Goal: Find specific page/section: Find specific page/section

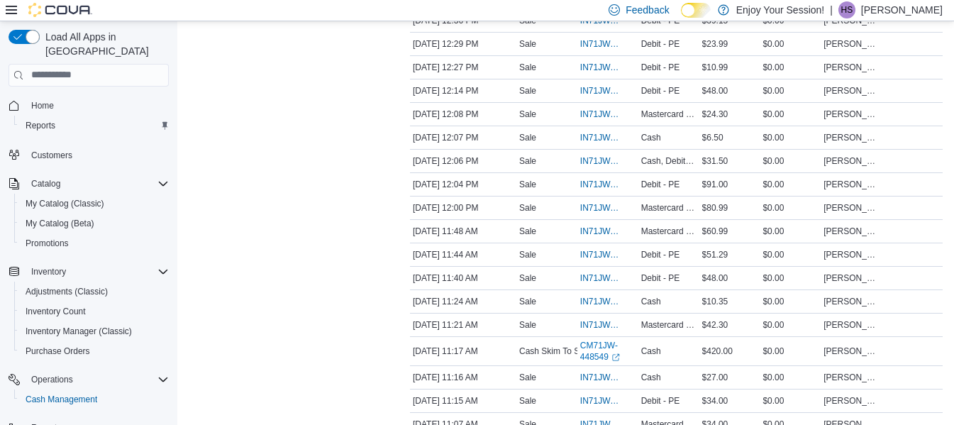
scroll to position [883, 0]
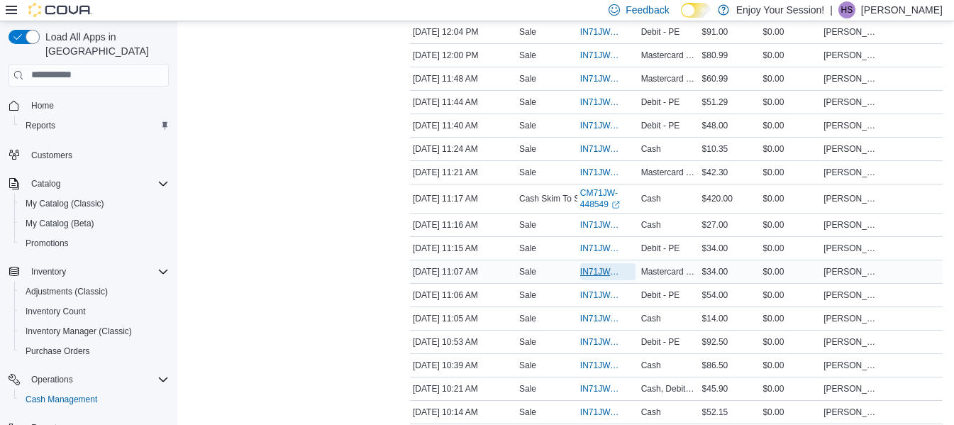
click at [592, 271] on span "IN71JW-7510827" at bounding box center [600, 271] width 41 height 11
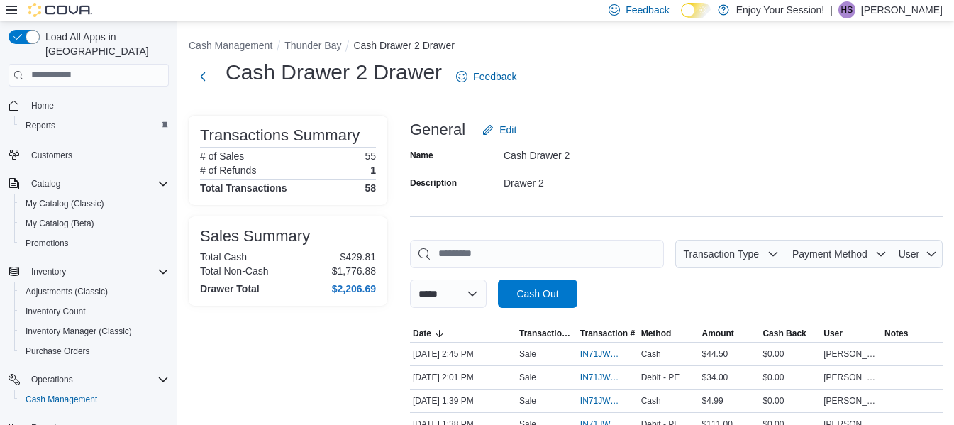
scroll to position [372, 0]
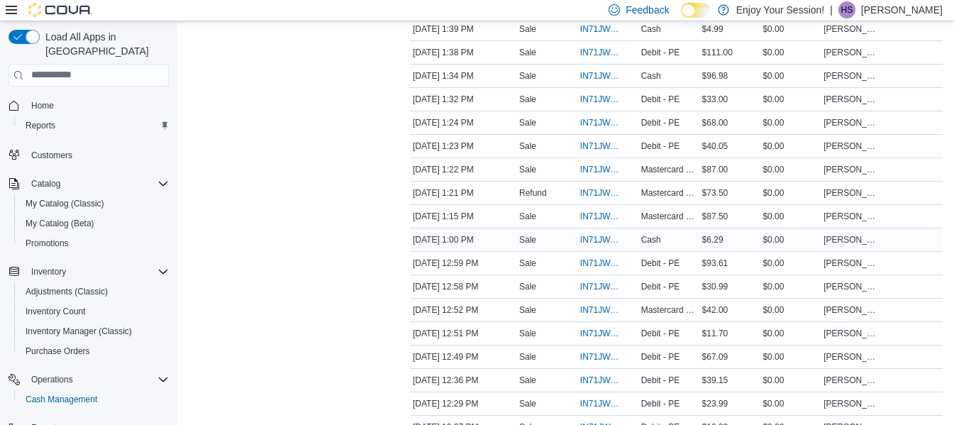
click at [643, 242] on div "Cash" at bounding box center [668, 239] width 61 height 17
click at [69, 394] on span "Cash Management" at bounding box center [62, 399] width 72 height 11
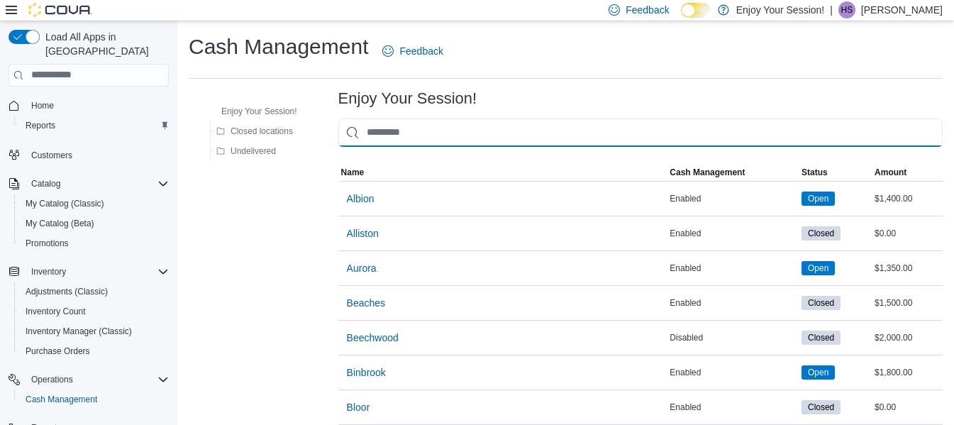
click at [404, 140] on input "This is a search bar. As you type, the results lower in the page will automatic…" at bounding box center [640, 132] width 604 height 28
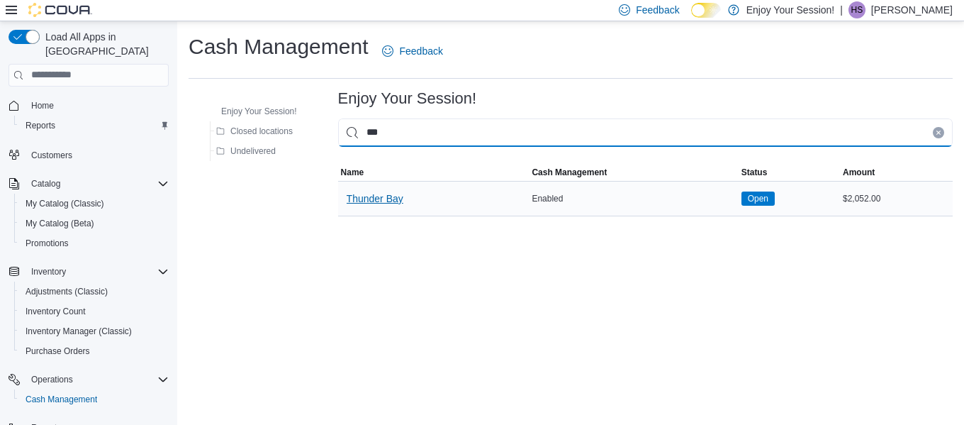
type input "***"
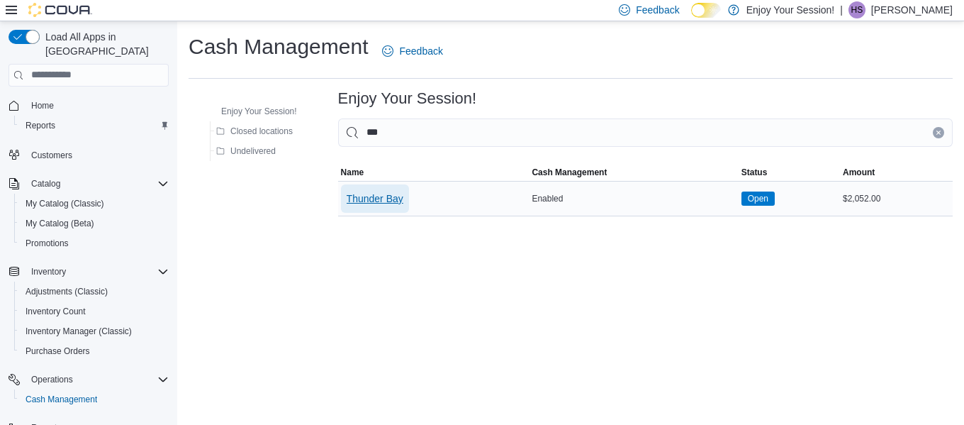
click at [384, 203] on span "Thunder Bay" at bounding box center [375, 198] width 57 height 14
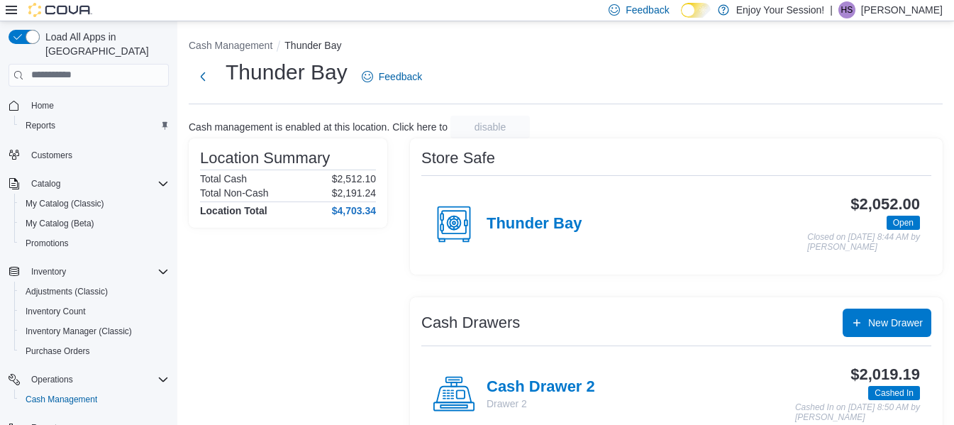
scroll to position [111, 0]
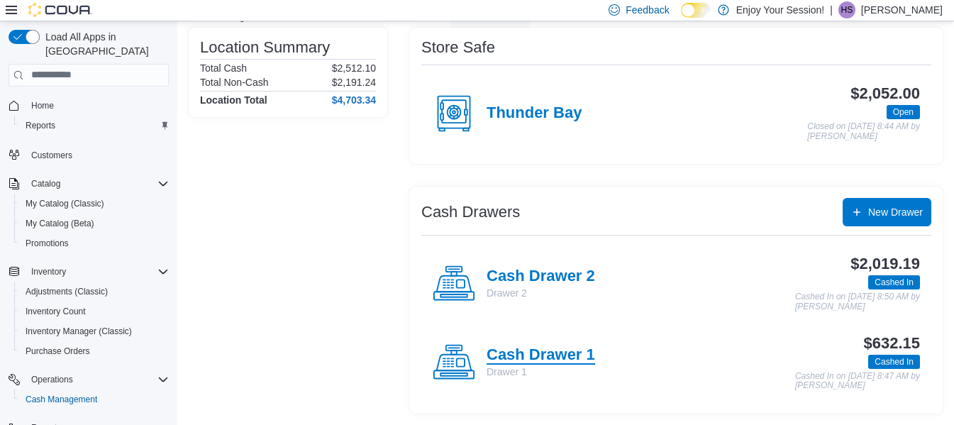
click at [553, 351] on h4 "Cash Drawer 1" at bounding box center [540, 355] width 108 height 18
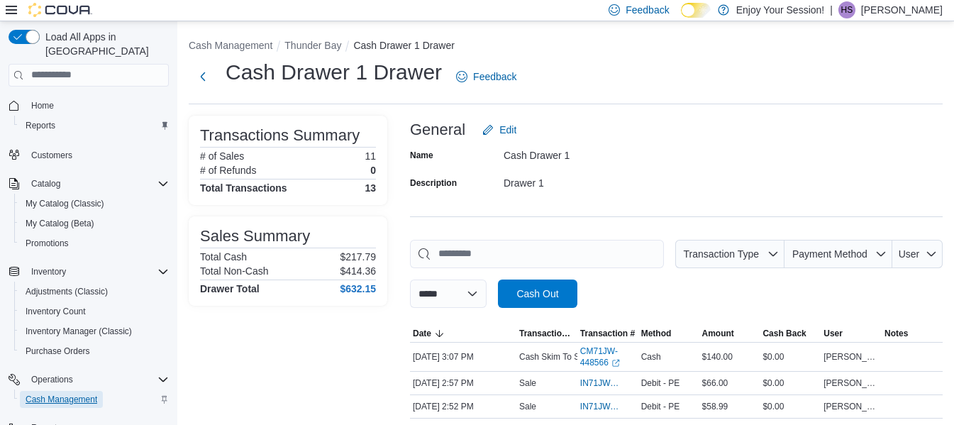
click at [55, 394] on span "Cash Management" at bounding box center [62, 399] width 72 height 11
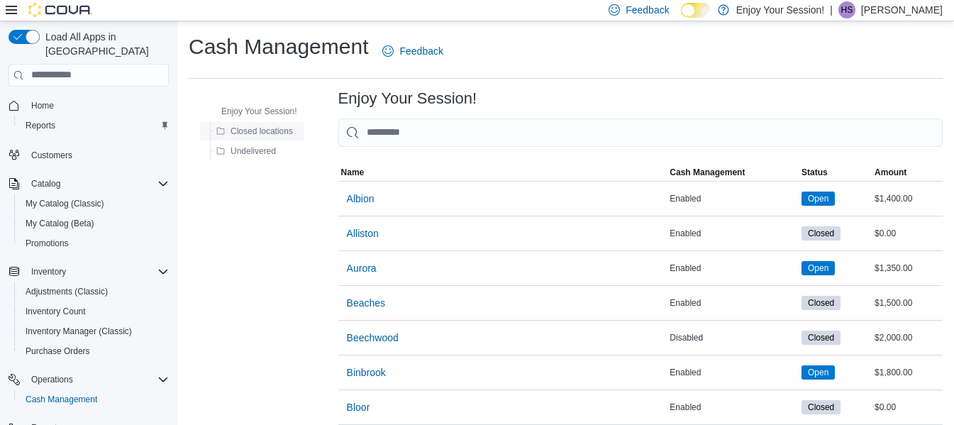
click at [286, 128] on span "Closed locations" at bounding box center [261, 130] width 62 height 11
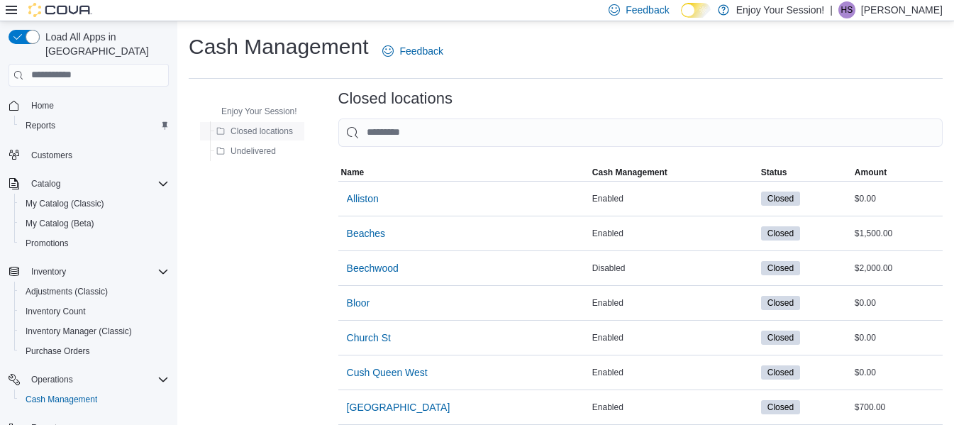
click at [281, 128] on span "Closed locations" at bounding box center [261, 130] width 62 height 11
click at [82, 394] on span "Cash Management" at bounding box center [62, 399] width 72 height 11
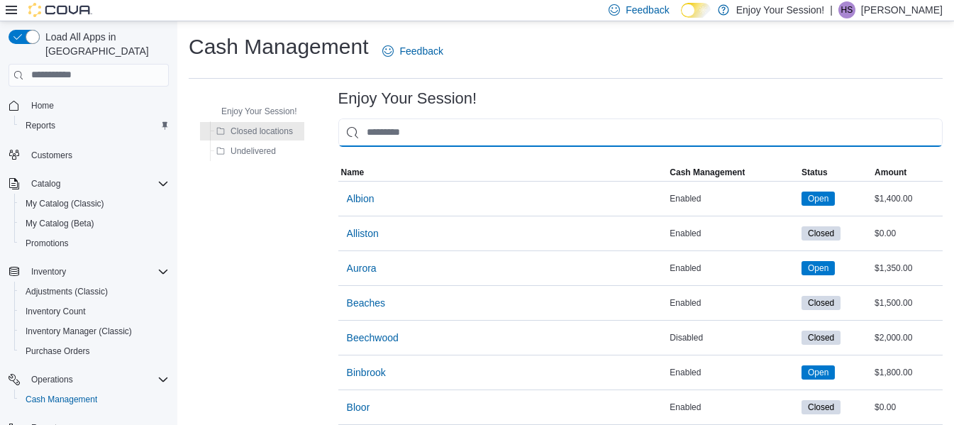
click at [435, 141] on input "This is a search bar. As you type, the results lower in the page will automatic…" at bounding box center [640, 132] width 604 height 28
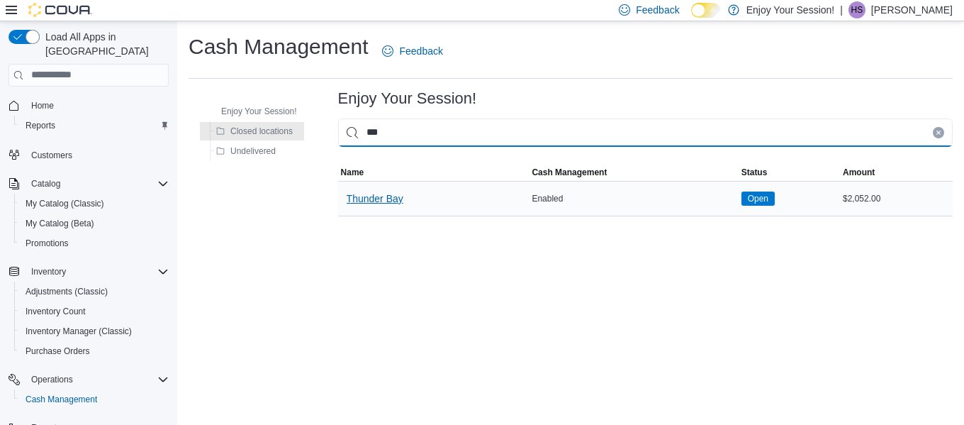
type input "***"
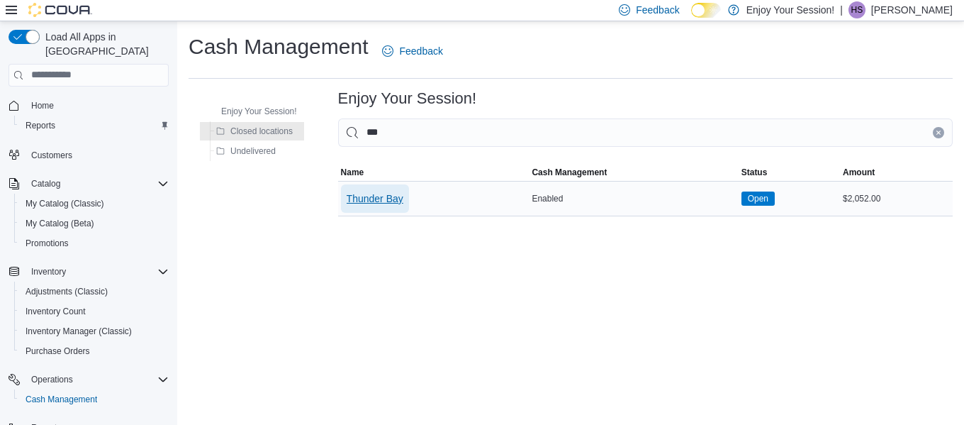
click at [386, 201] on span "Thunder Bay" at bounding box center [375, 198] width 57 height 14
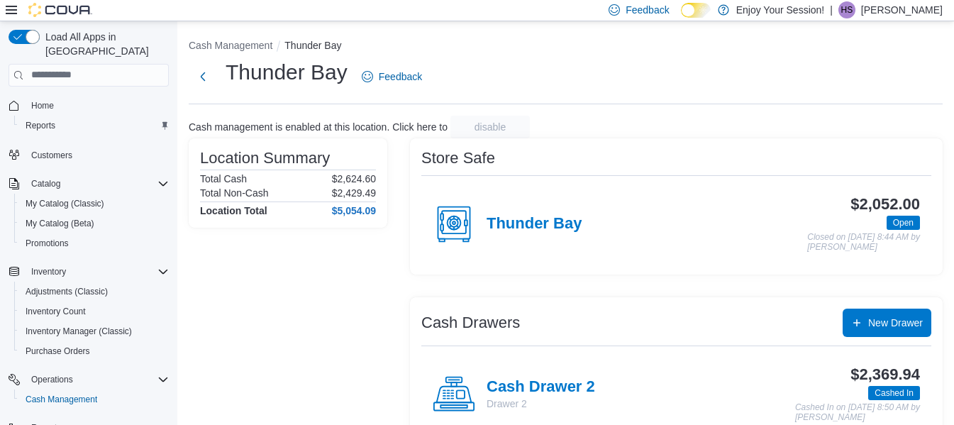
scroll to position [111, 0]
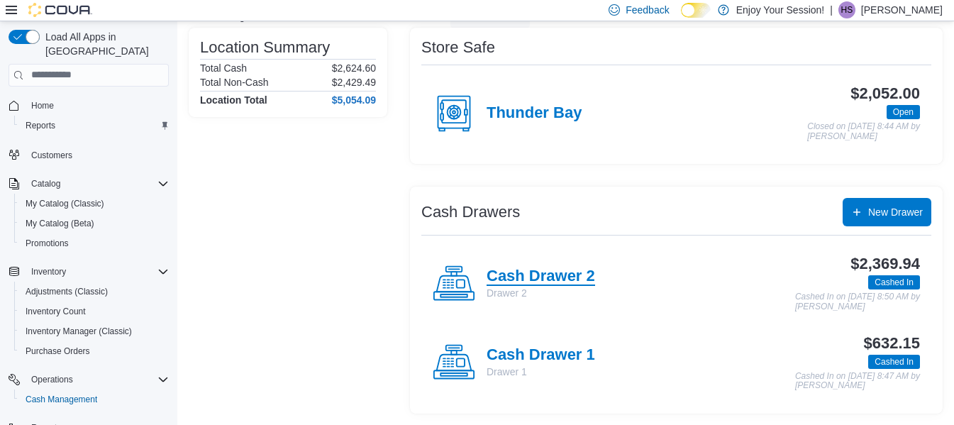
click at [549, 275] on h4 "Cash Drawer 2" at bounding box center [540, 276] width 108 height 18
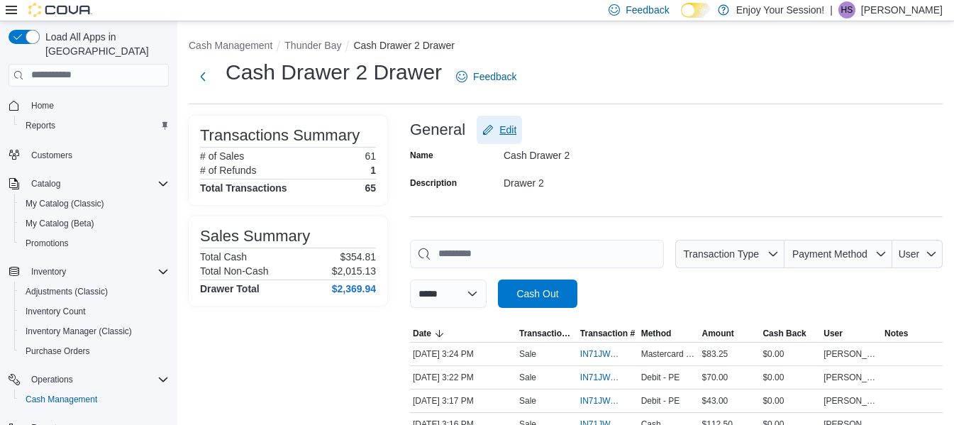
click at [502, 131] on span "Edit" at bounding box center [507, 130] width 17 height 14
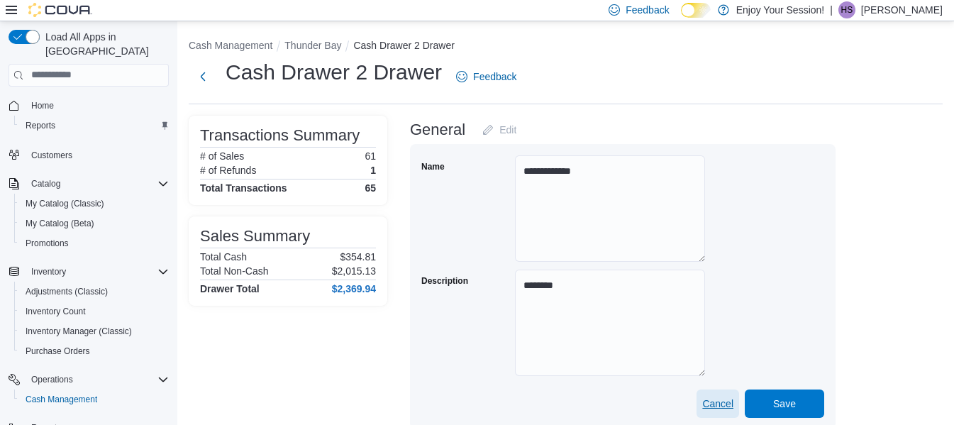
click at [707, 398] on span "Cancel" at bounding box center [717, 403] width 31 height 14
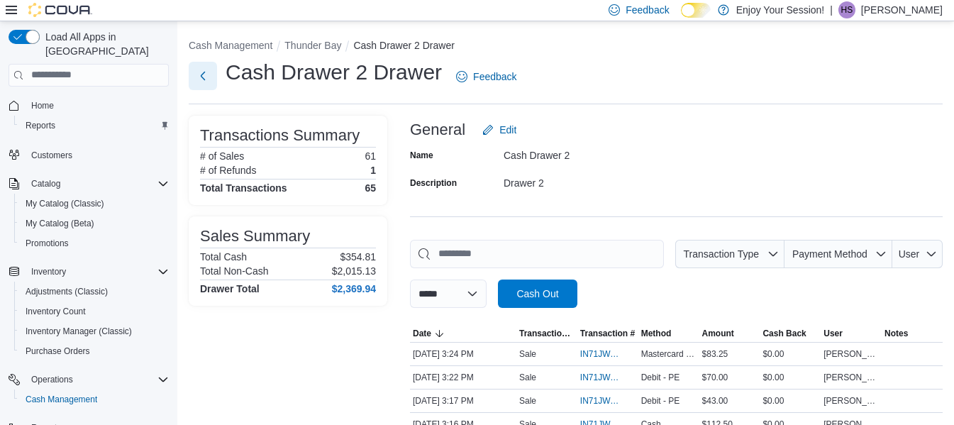
click at [203, 74] on button "Next" at bounding box center [203, 76] width 28 height 28
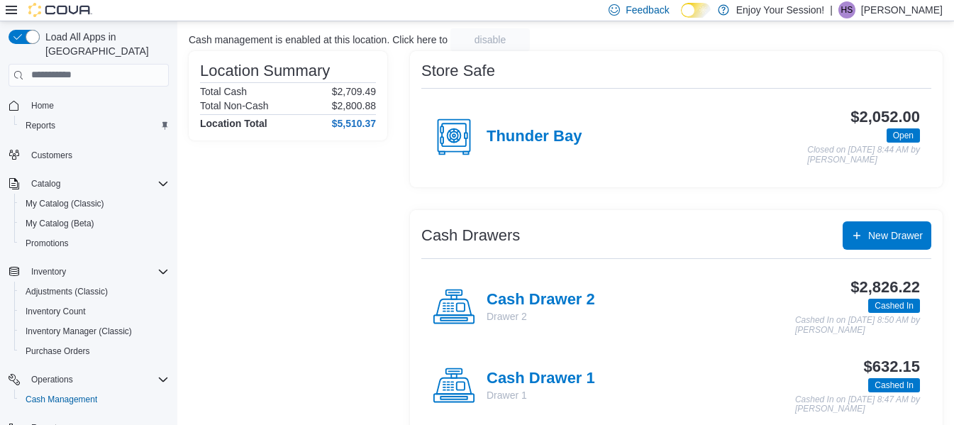
scroll to position [91, 0]
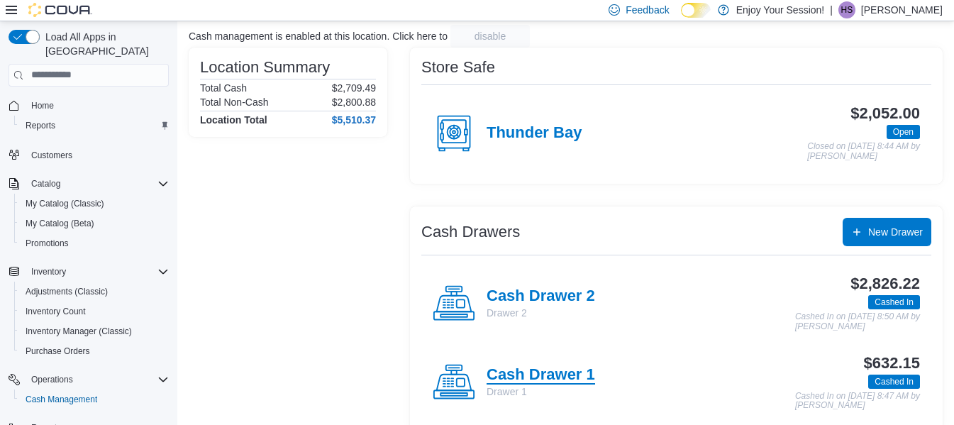
click at [557, 370] on h4 "Cash Drawer 1" at bounding box center [540, 375] width 108 height 18
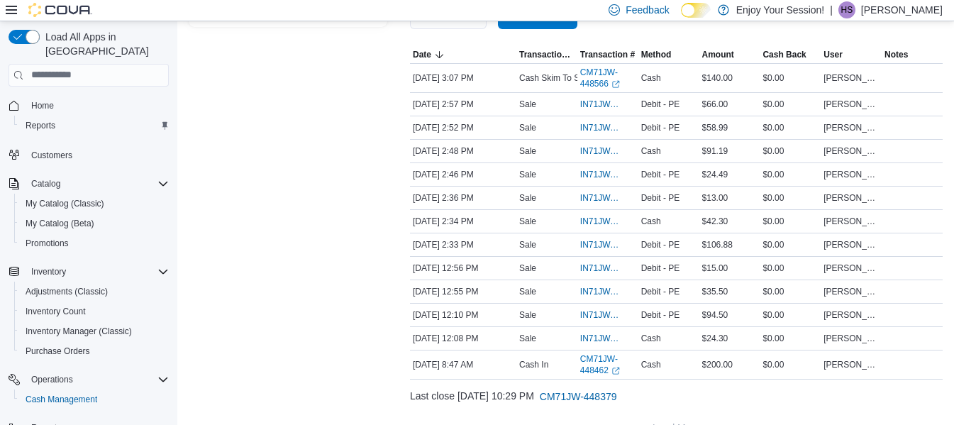
scroll to position [253, 0]
